Goal: Participate in discussion: Engage in conversation with other users on a specific topic

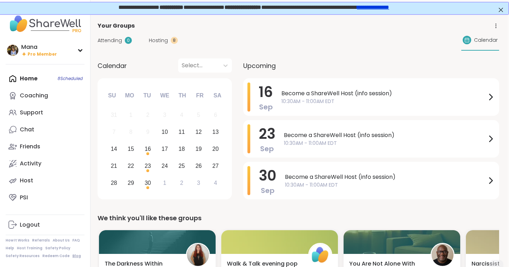
click at [72, 257] on link "Blog" at bounding box center [76, 255] width 8 height 5
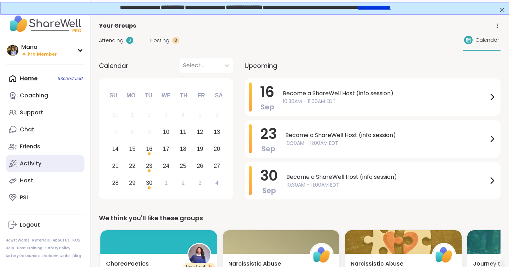
click at [34, 164] on div "Activity" at bounding box center [31, 163] width 22 height 8
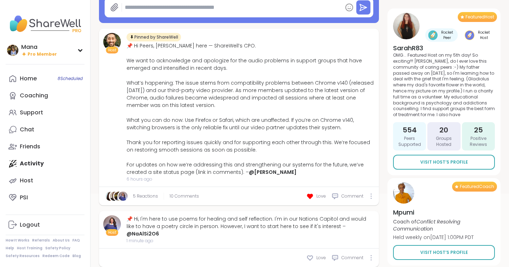
scroll to position [101, 0]
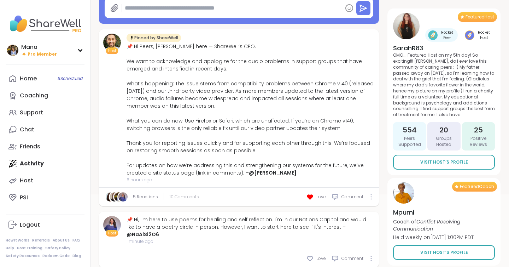
click at [173, 196] on span "10 Comments" at bounding box center [184, 196] width 29 height 6
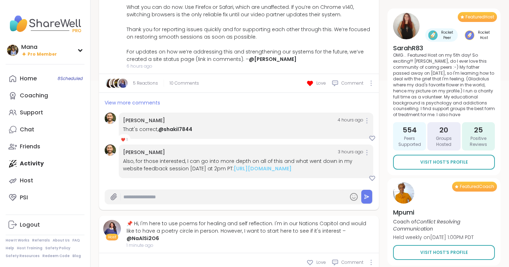
scroll to position [210, 0]
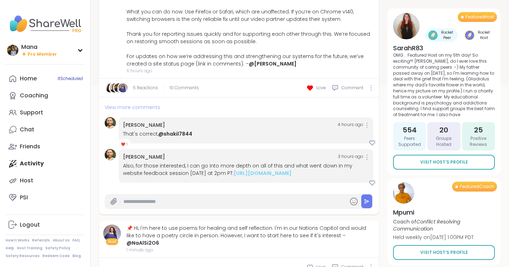
click at [132, 108] on span "View more comments" at bounding box center [133, 107] width 56 height 7
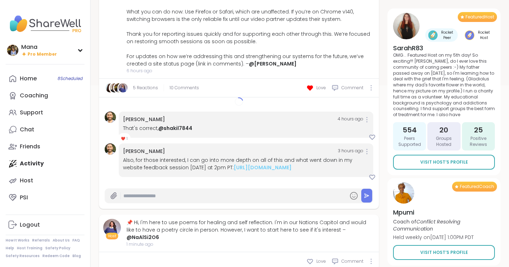
scroll to position [244, 0]
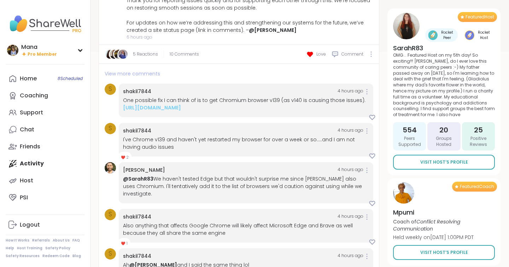
click at [149, 73] on span "View more comments" at bounding box center [133, 73] width 56 height 7
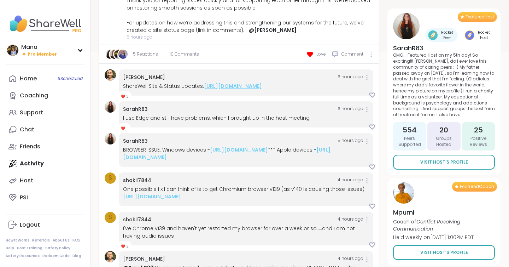
click at [227, 86] on link "https://sharewellnow.notion.site/ShareWell-Site-Status-Updates-269819065a7e8024…" at bounding box center [233, 85] width 58 height 7
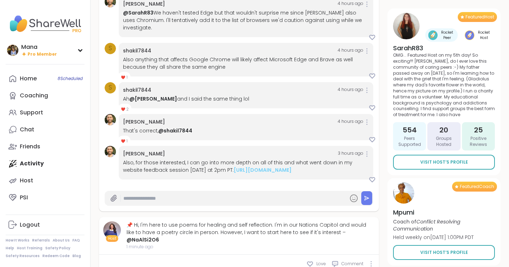
scroll to position [500, 0]
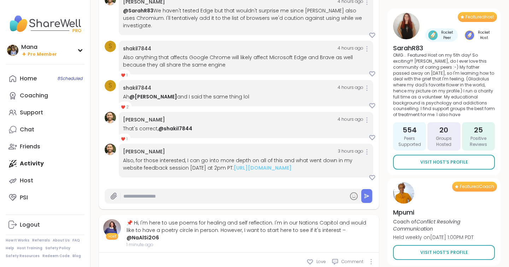
type textarea "*"
